Goal: Task Accomplishment & Management: Use online tool/utility

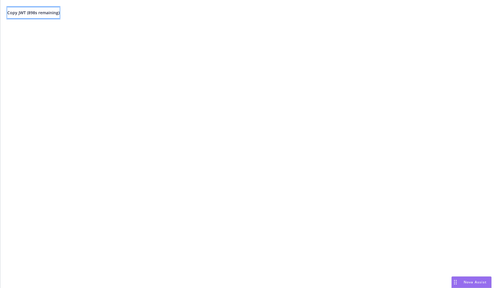
click at [43, 15] on span "Copy JWT ( 898 s remaining)" at bounding box center [33, 13] width 52 height 6
click at [55, 16] on button "Copy JWT ( 800 s remaining)" at bounding box center [33, 13] width 52 height 12
